Goal: Find specific page/section: Find specific page/section

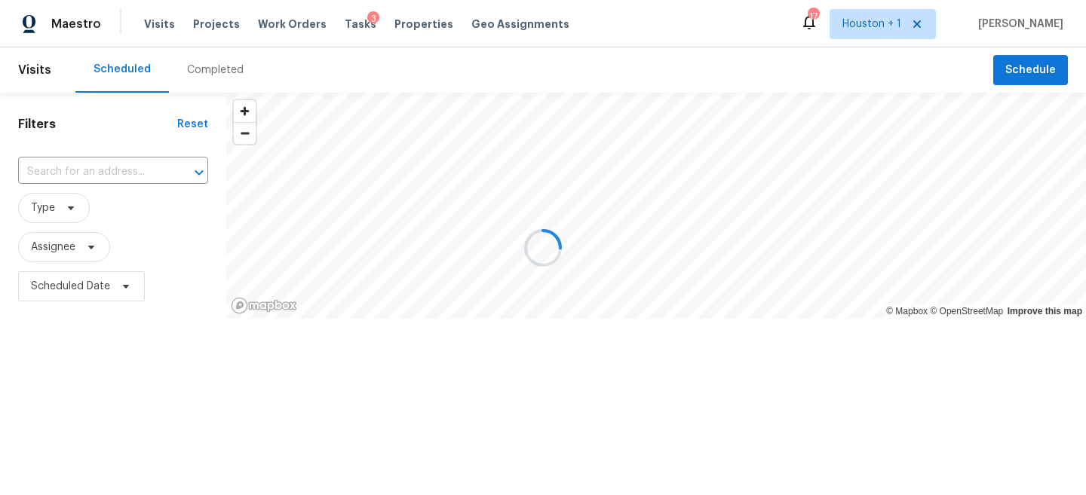
click at [70, 260] on div at bounding box center [543, 247] width 1086 height 495
click at [63, 249] on div at bounding box center [543, 247] width 1086 height 495
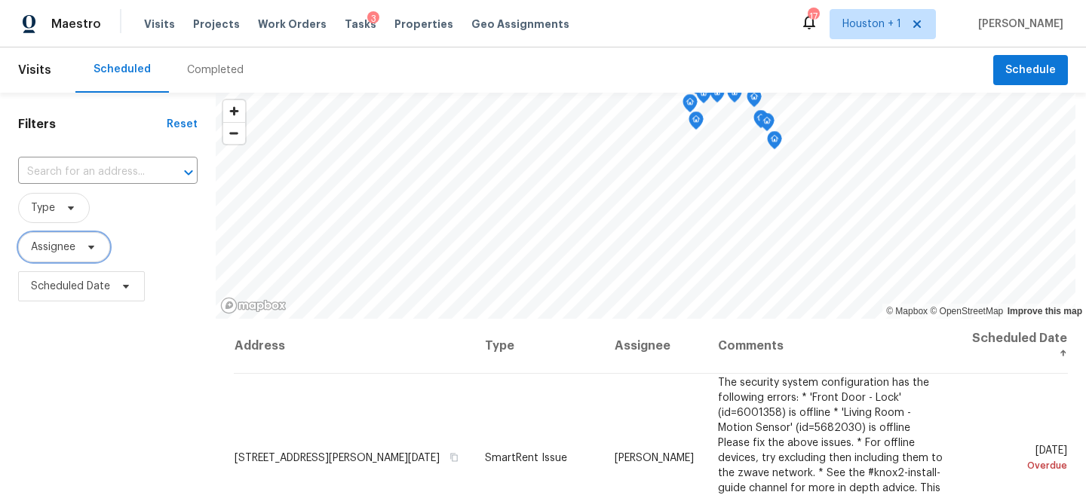
click at [65, 246] on span "Assignee" at bounding box center [53, 247] width 44 height 15
type input "n"
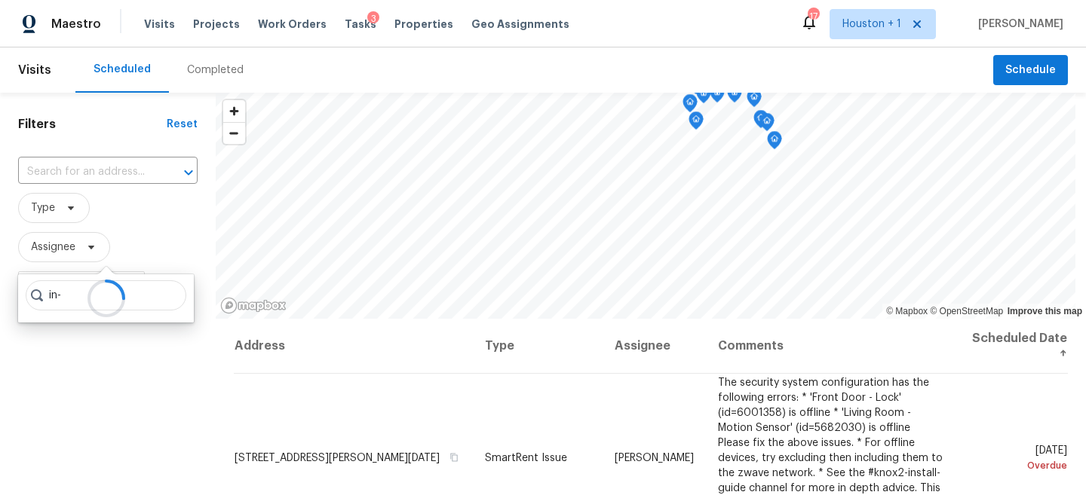
type input "in-"
click at [126, 346] on div "Filters Reset ​ Type Assignee Scheduled Date" at bounding box center [108, 404] width 216 height 623
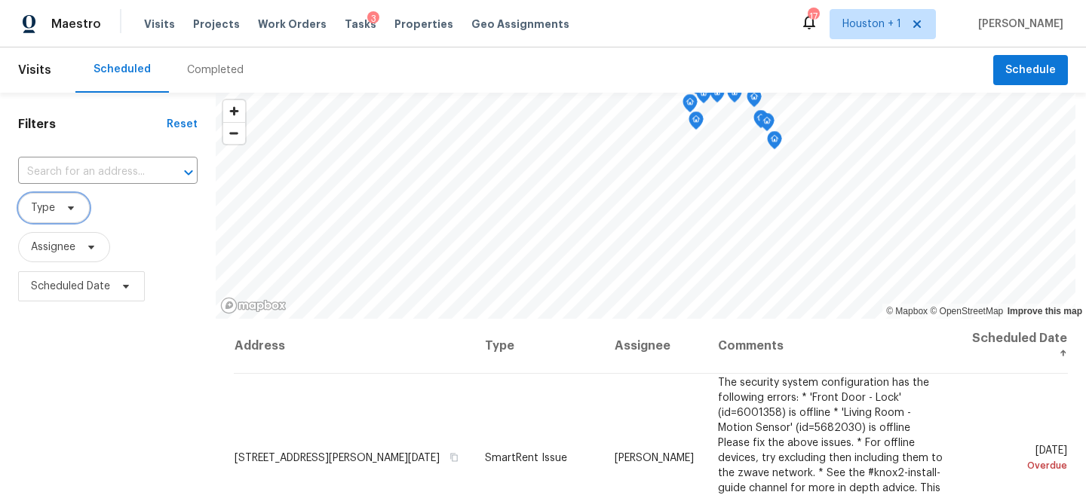
click at [40, 216] on span "Type" at bounding box center [43, 208] width 24 height 15
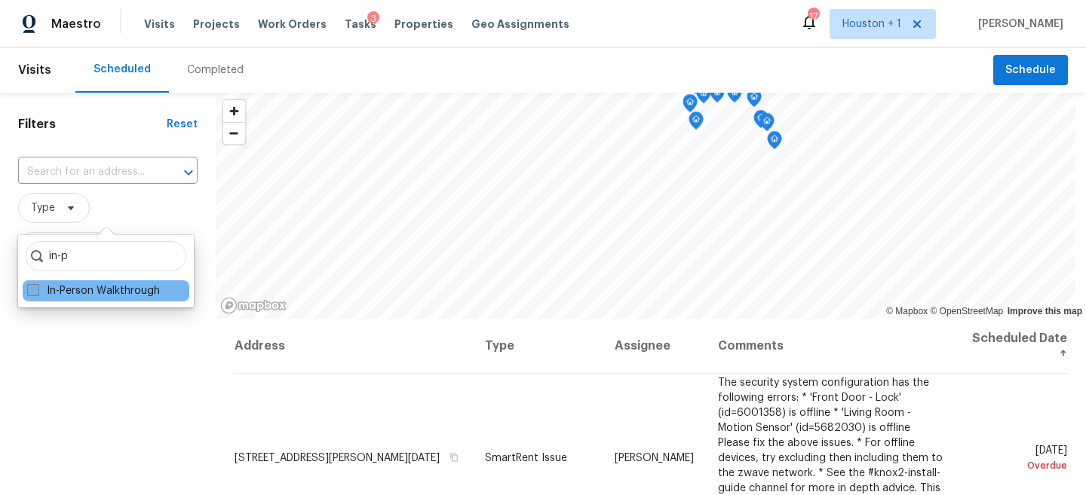
type input "in-p"
click at [82, 290] on label "In-Person Walkthrough" at bounding box center [93, 291] width 133 height 15
click at [37, 290] on input "In-Person Walkthrough" at bounding box center [32, 289] width 10 height 10
checkbox input "true"
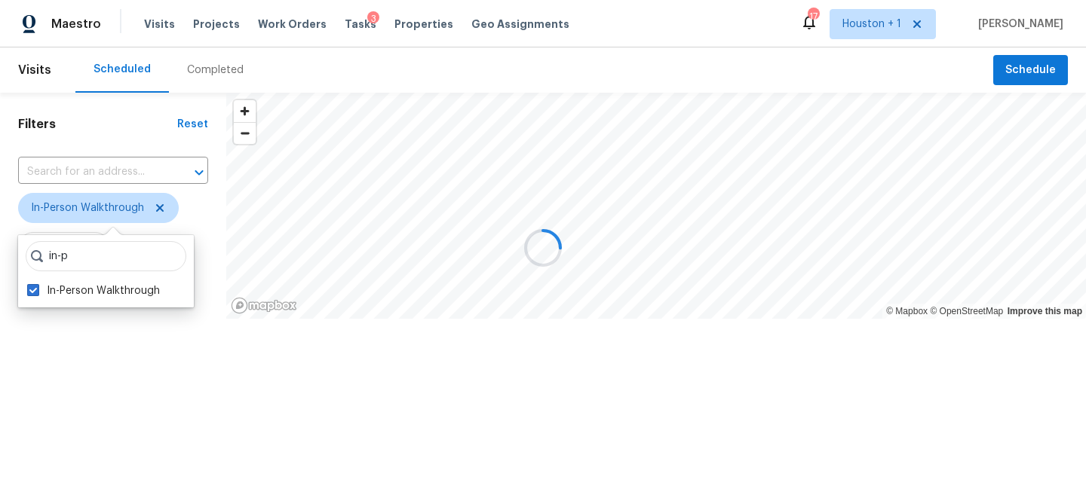
click at [97, 392] on div at bounding box center [543, 247] width 1086 height 495
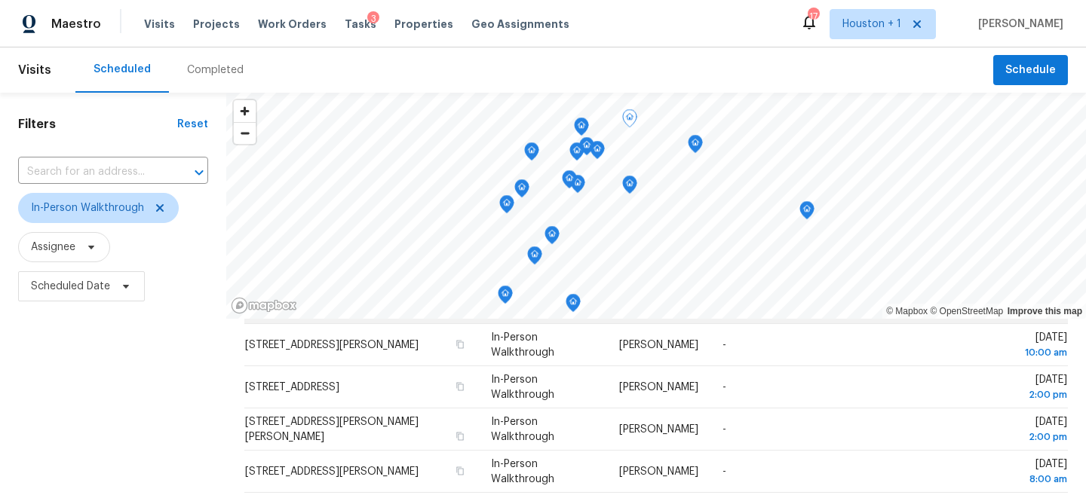
scroll to position [166, 0]
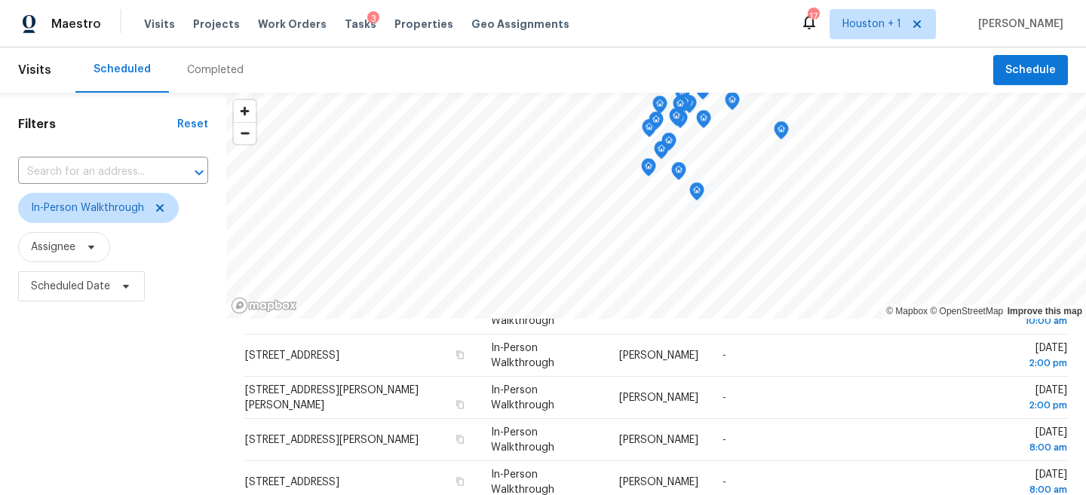
click at [200, 73] on div "Completed" at bounding box center [215, 70] width 57 height 15
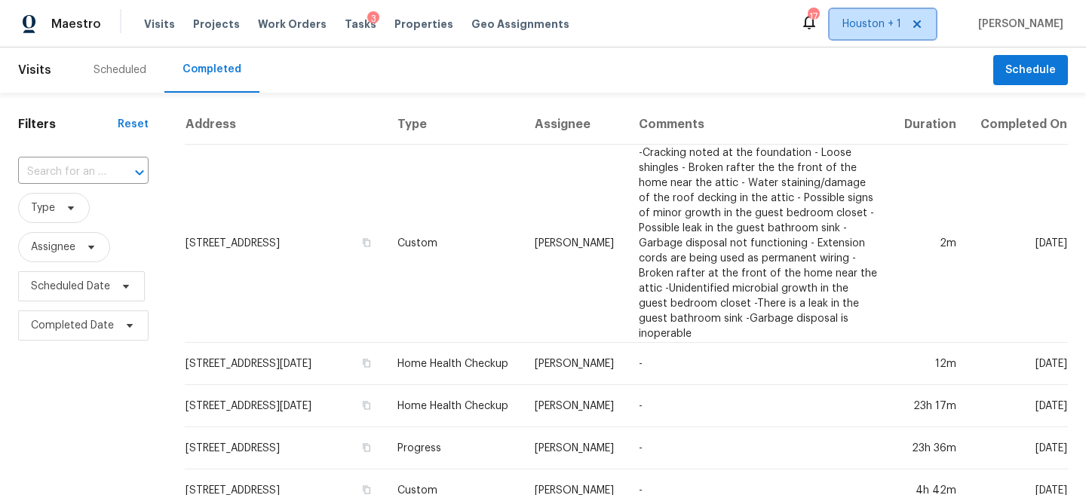
click at [898, 19] on span "Houston + 1" at bounding box center [871, 24] width 59 height 15
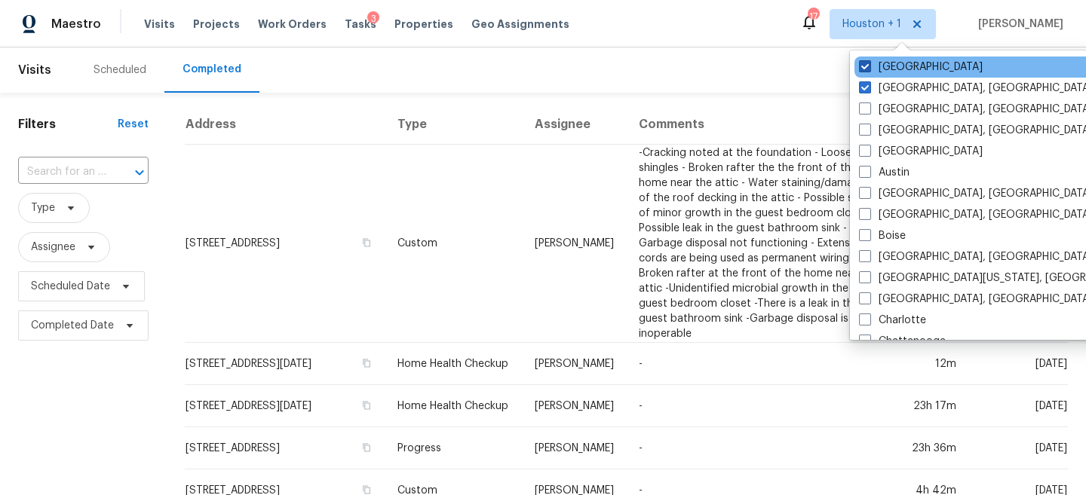
click at [872, 72] on label "[GEOGRAPHIC_DATA]" at bounding box center [921, 67] width 124 height 15
click at [869, 69] on input "[GEOGRAPHIC_DATA]" at bounding box center [864, 65] width 10 height 10
checkbox input "false"
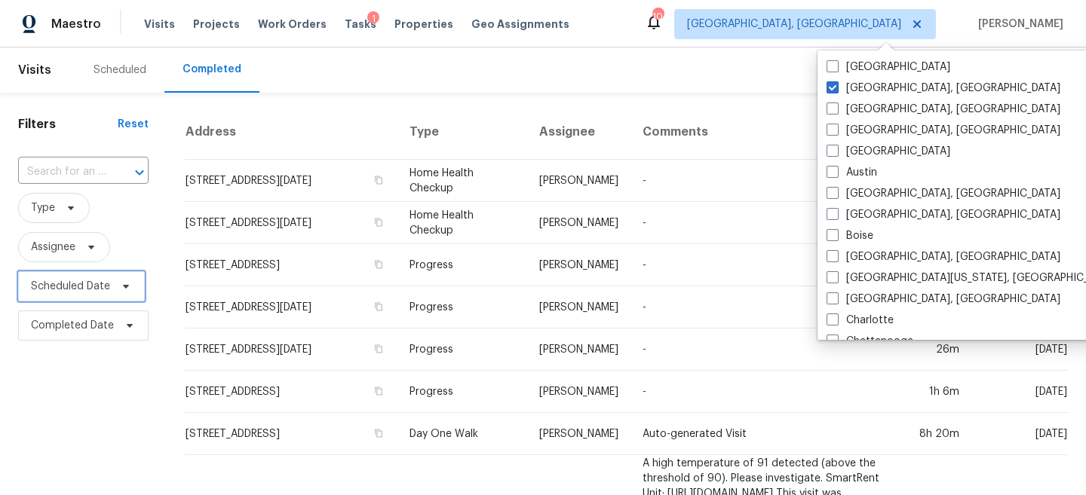
click at [48, 273] on span "Scheduled Date" at bounding box center [81, 286] width 127 height 30
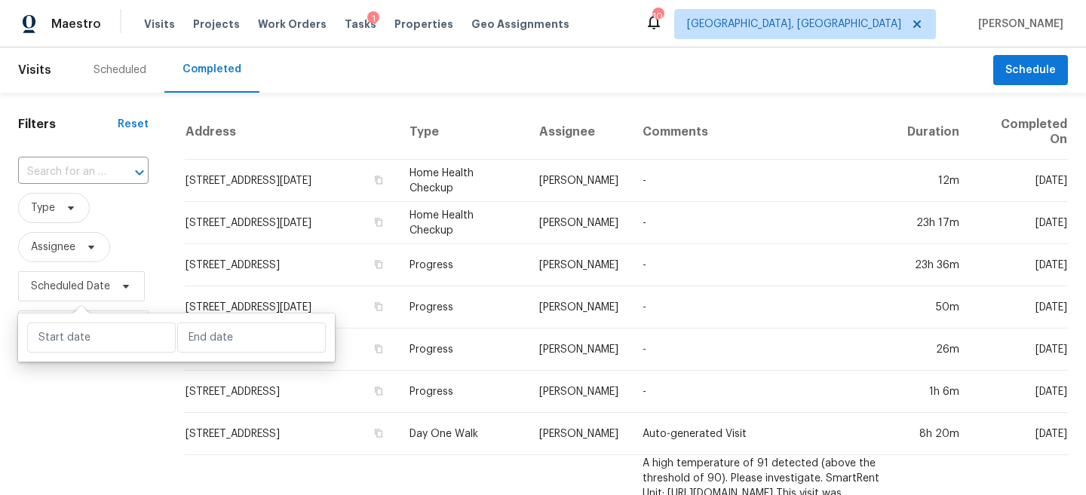
click at [51, 223] on span "Type" at bounding box center [83, 208] width 130 height 39
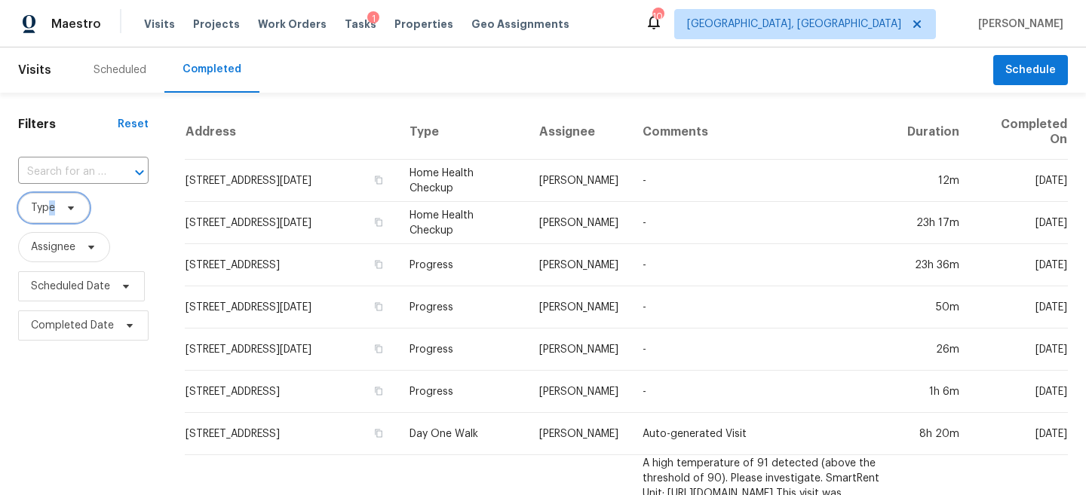
click at [47, 216] on span "Type" at bounding box center [54, 208] width 72 height 30
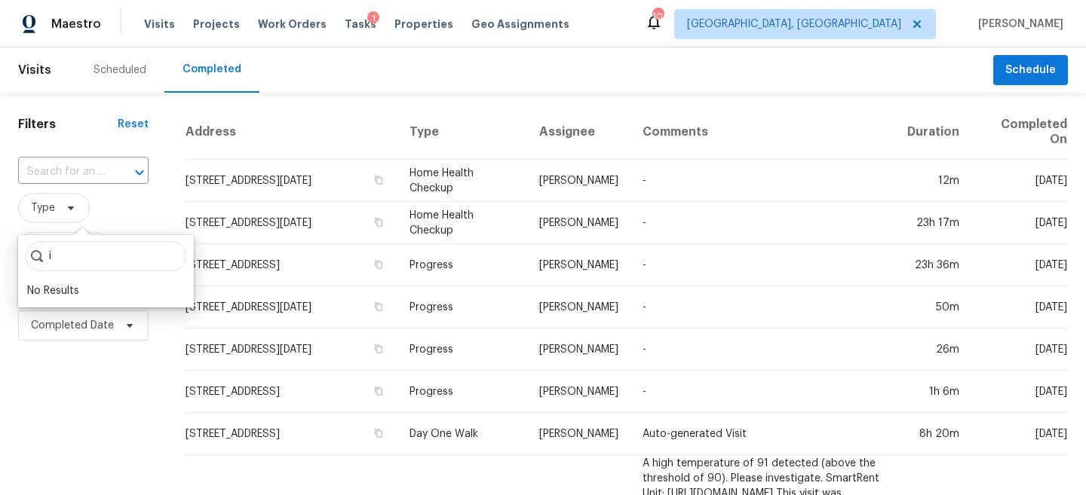
type input "i"
type input "in-"
click at [52, 290] on label "In-Person Walkthrough" at bounding box center [93, 291] width 133 height 15
click at [37, 290] on input "In-Person Walkthrough" at bounding box center [32, 289] width 10 height 10
checkbox input "true"
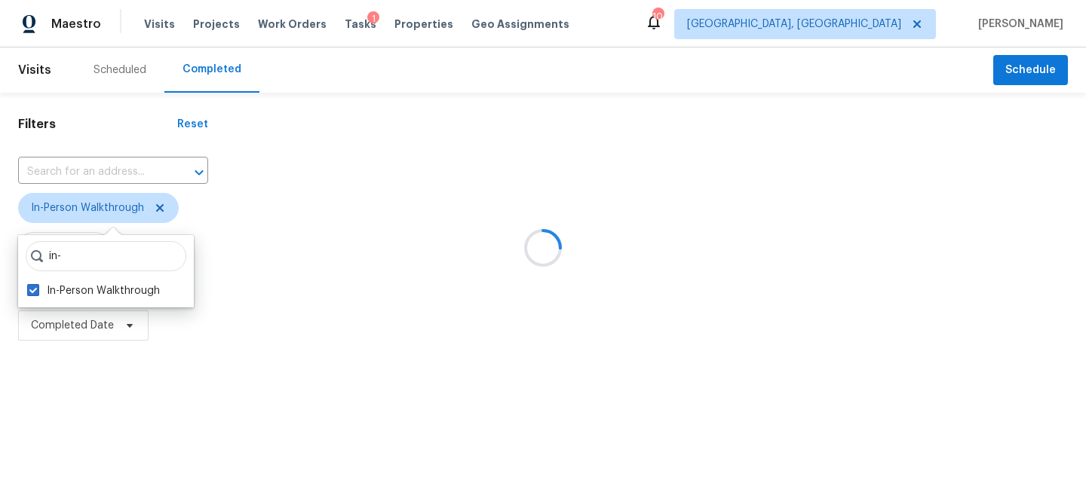
click at [92, 345] on div "Filters Reset ​ In-Person Walkthrough Assignee Scheduled Date Completed Date" at bounding box center [113, 219] width 226 height 253
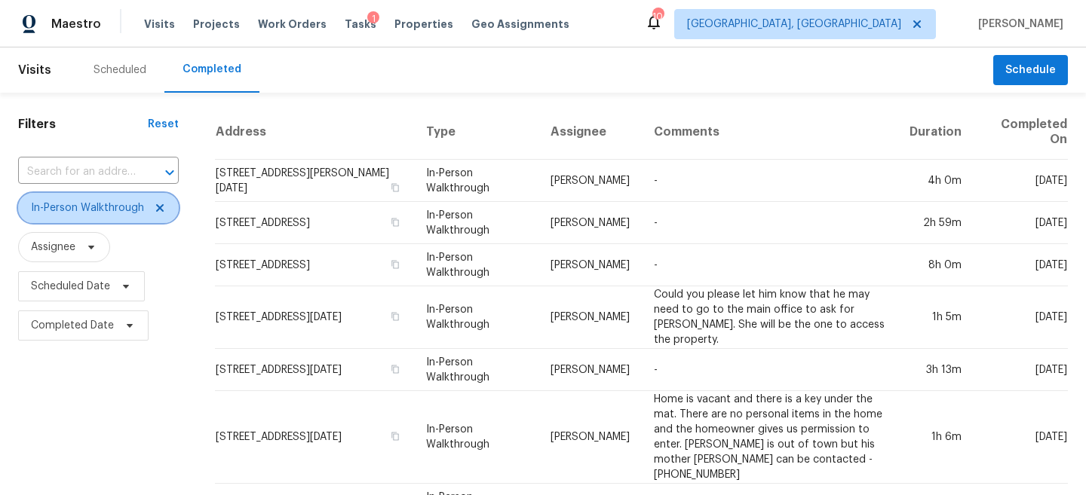
click at [155, 204] on icon at bounding box center [160, 208] width 12 height 12
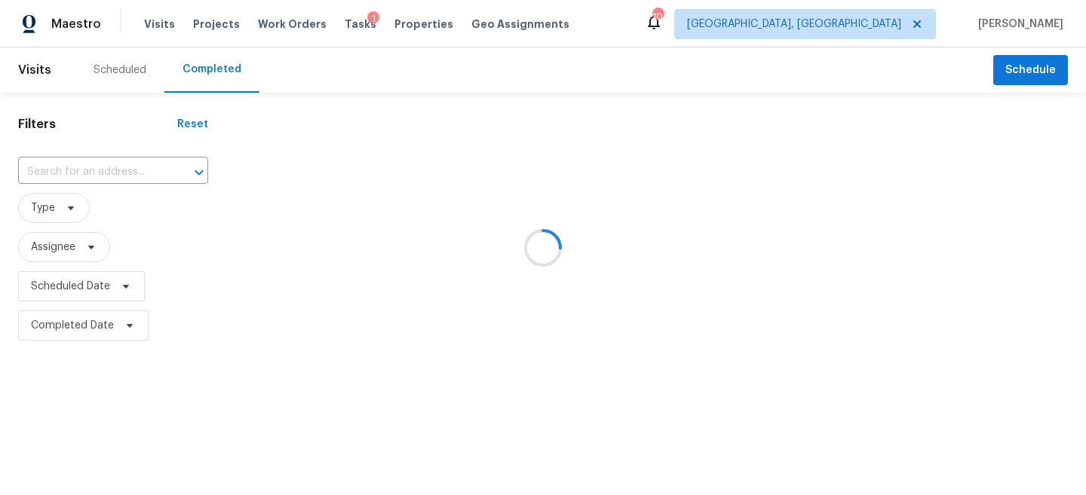
click at [97, 345] on div "Filters Reset ​ Type Assignee Scheduled Date Completed Date" at bounding box center [113, 219] width 226 height 253
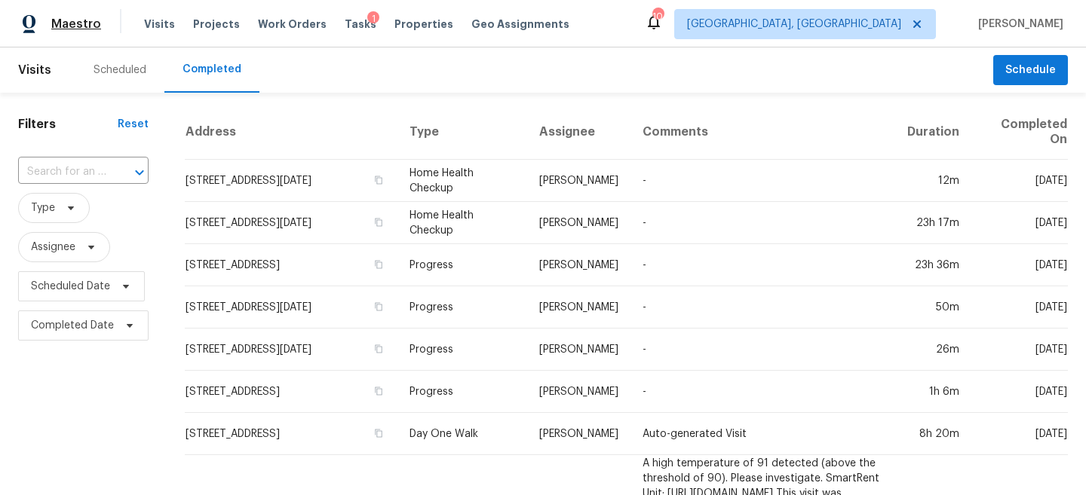
click at [69, 26] on span "Maestro" at bounding box center [76, 24] width 50 height 15
